Goal: Task Accomplishment & Management: Manage account settings

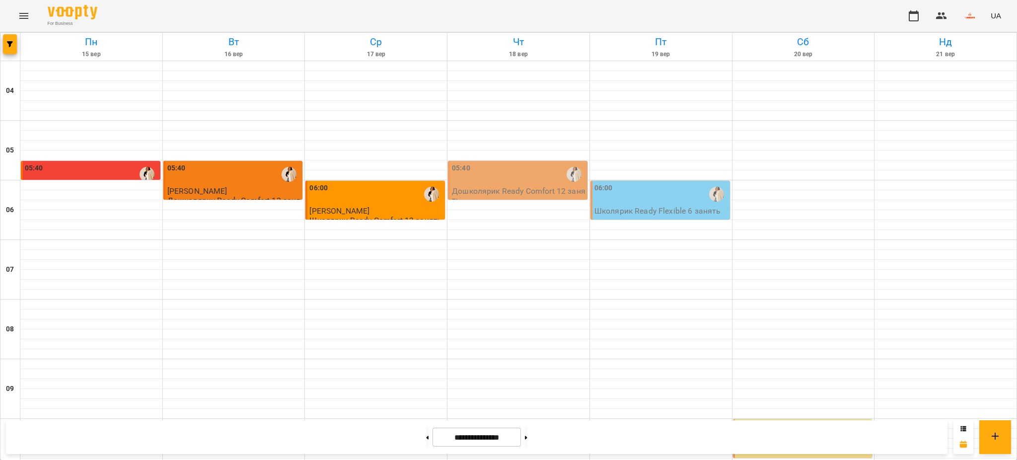
scroll to position [658, 0]
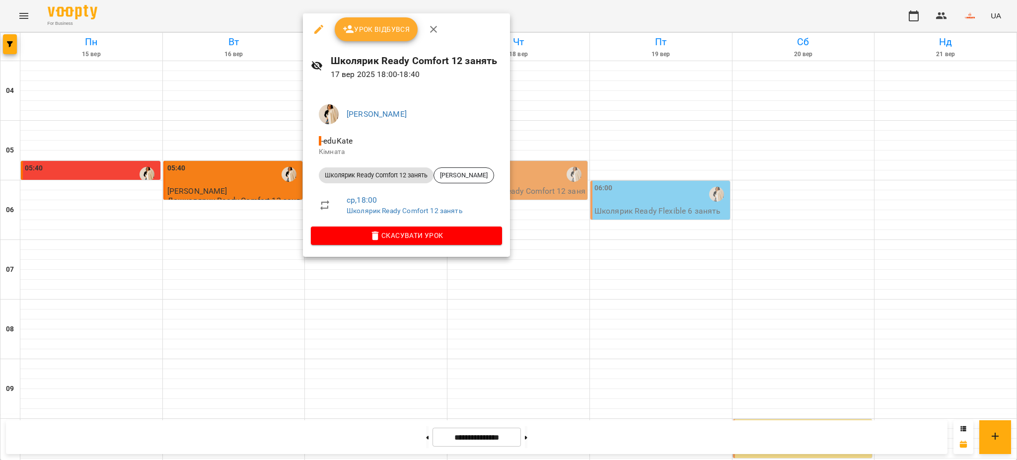
click at [365, 28] on span "Урок відбувся" at bounding box center [377, 29] width 68 height 12
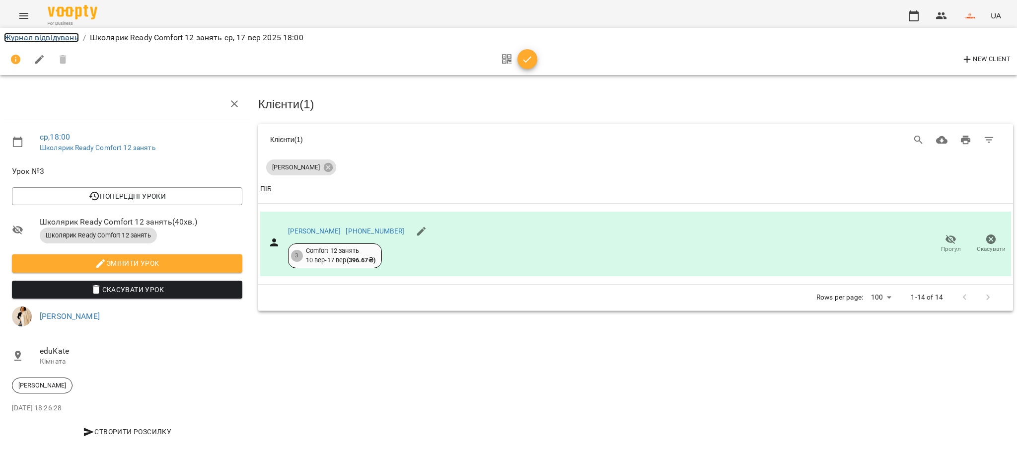
click at [26, 36] on link "Журнал відвідувань" at bounding box center [41, 37] width 75 height 9
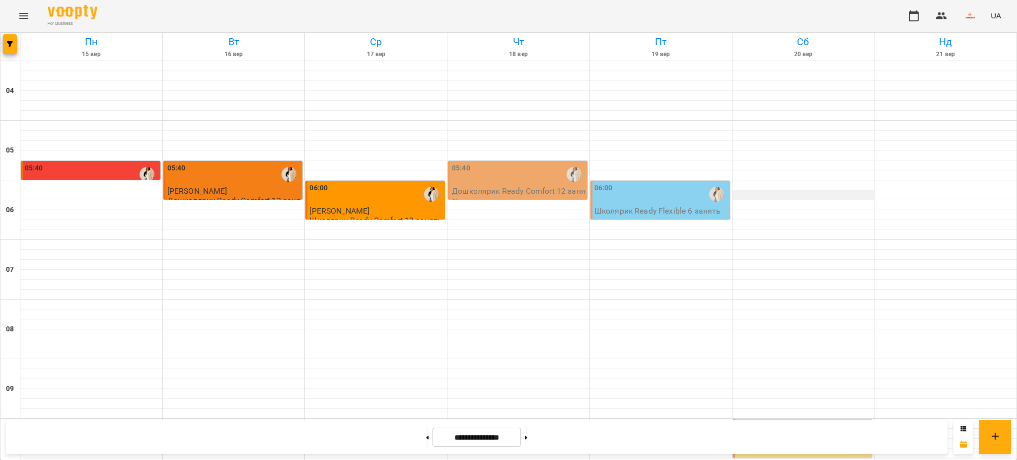
scroll to position [66, 0]
drag, startPoint x: 21, startPoint y: 14, endPoint x: 32, endPoint y: 12, distance: 11.1
click at [32, 12] on button "Menu" at bounding box center [24, 16] width 24 height 24
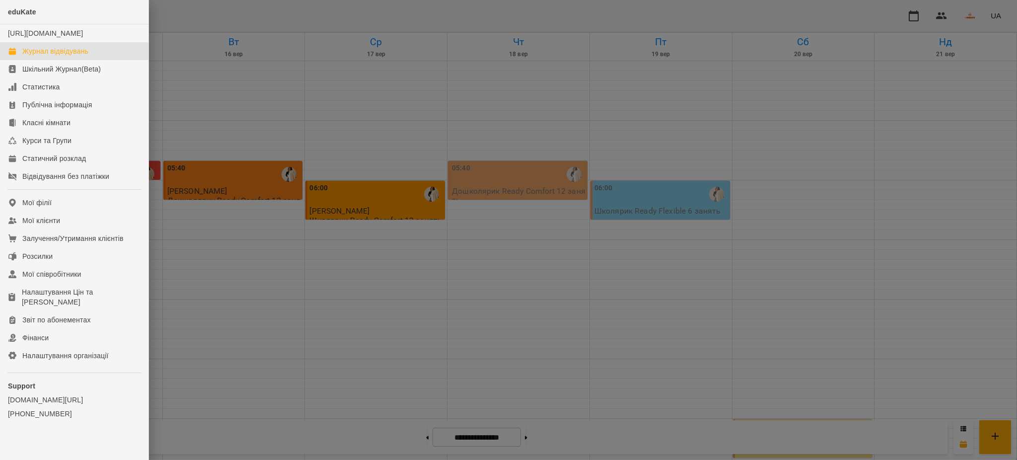
click at [170, 37] on div at bounding box center [508, 230] width 1017 height 460
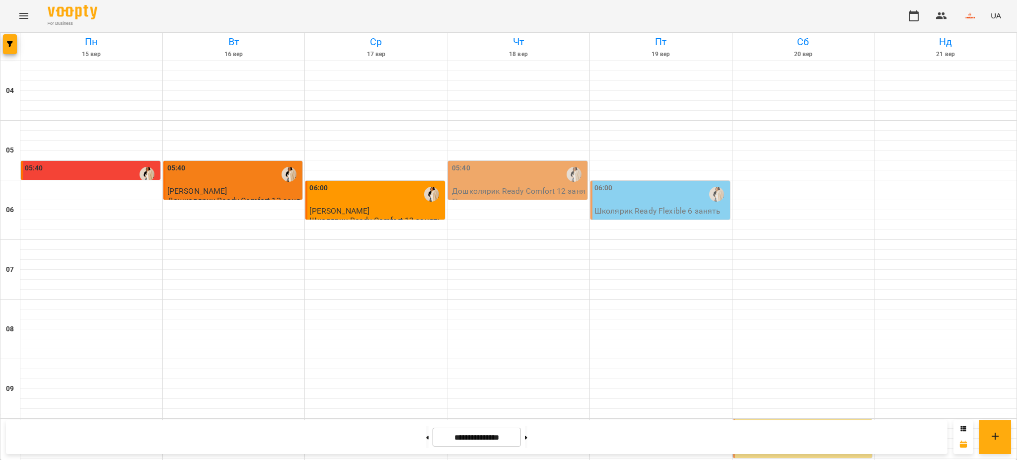
click at [352, 183] on div "06:00" at bounding box center [376, 194] width 134 height 23
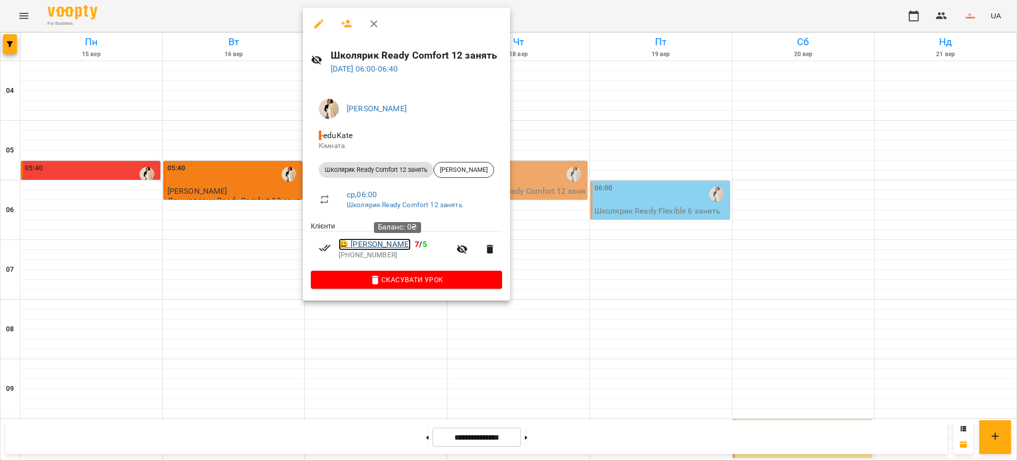
click at [411, 247] on link "😀 [PERSON_NAME]" at bounding box center [375, 244] width 72 height 12
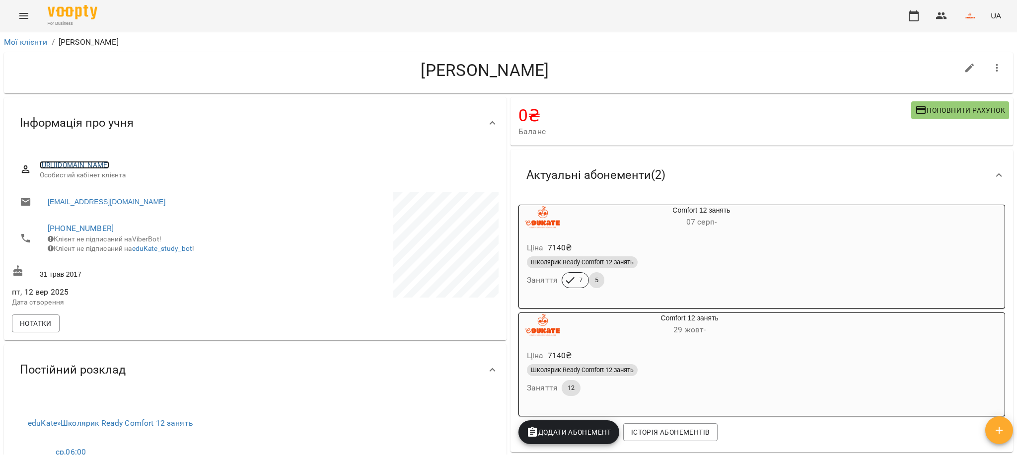
click at [110, 162] on link "[URL][DOMAIN_NAME]" at bounding box center [75, 165] width 70 height 8
click at [914, 14] on icon "button" at bounding box center [914, 16] width 12 height 12
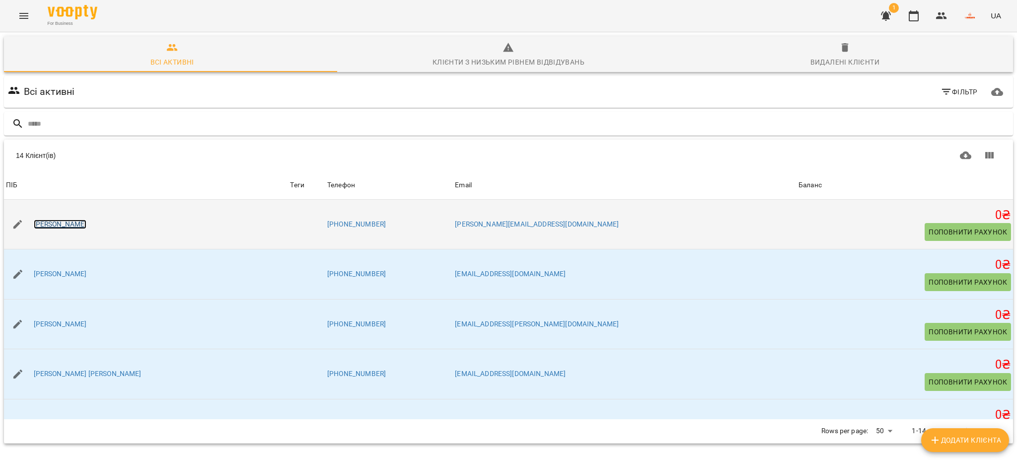
click at [45, 222] on link "[PERSON_NAME]" at bounding box center [60, 224] width 53 height 10
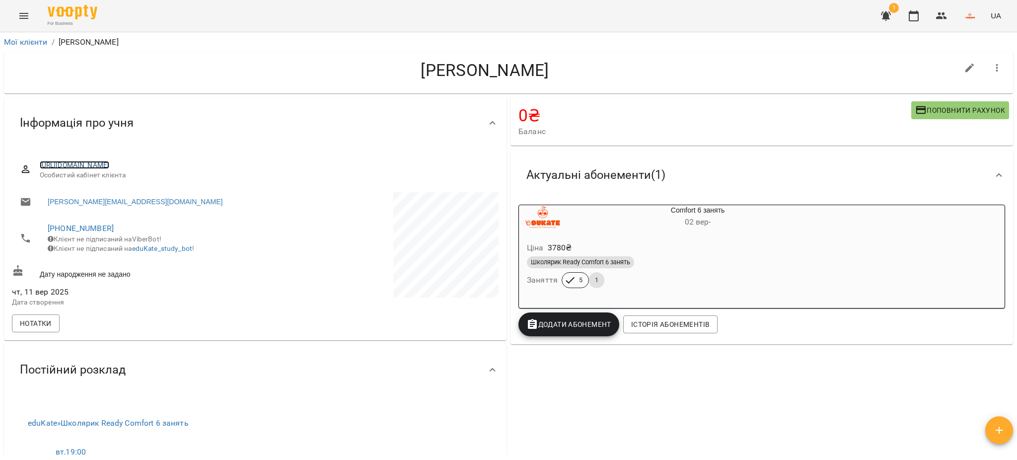
click at [110, 163] on link "https://www.voopty.com.ua/client/68ade42bb840d91ea1c37cad/68c265cc511ffcdc620d9…" at bounding box center [75, 165] width 70 height 8
